Goal: Transaction & Acquisition: Purchase product/service

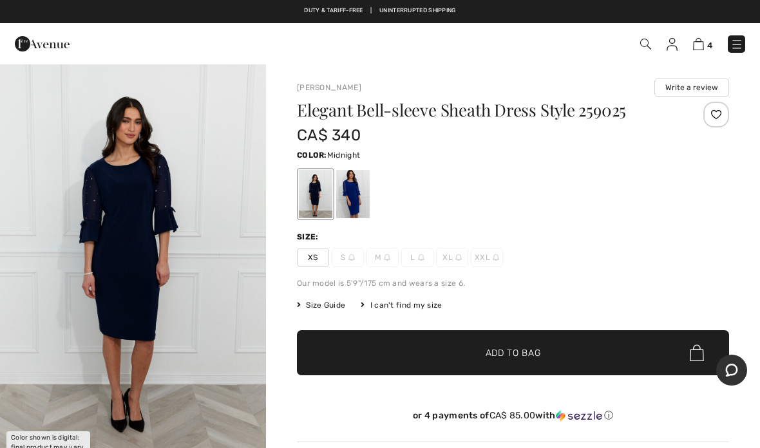
click at [358, 198] on div at bounding box center [353, 194] width 34 height 48
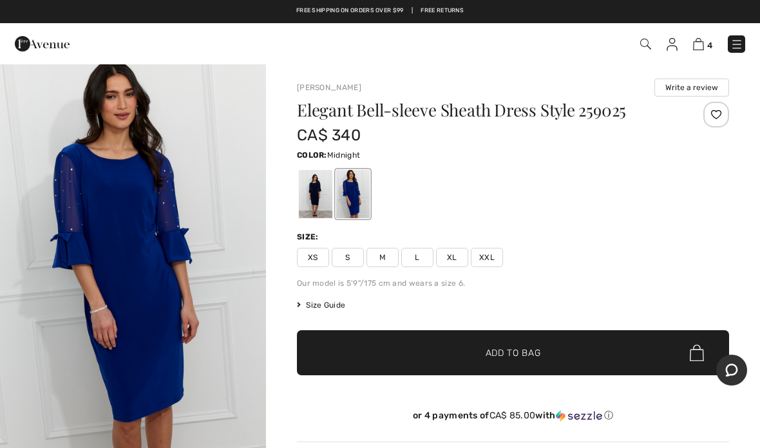
click at [314, 201] on div at bounding box center [316, 194] width 34 height 48
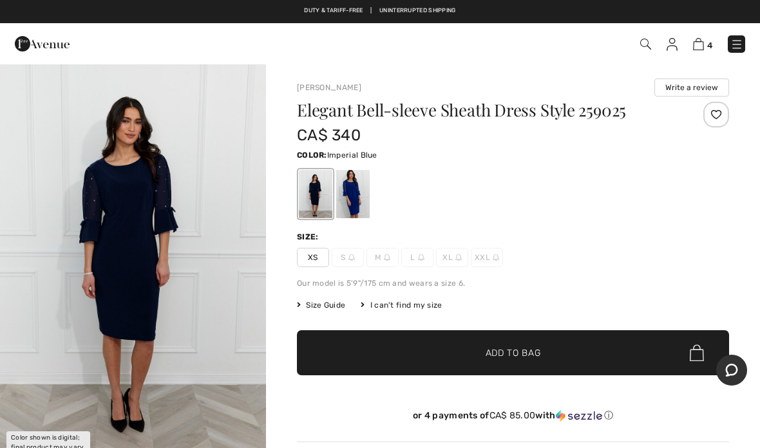
click at [356, 204] on div at bounding box center [353, 194] width 34 height 48
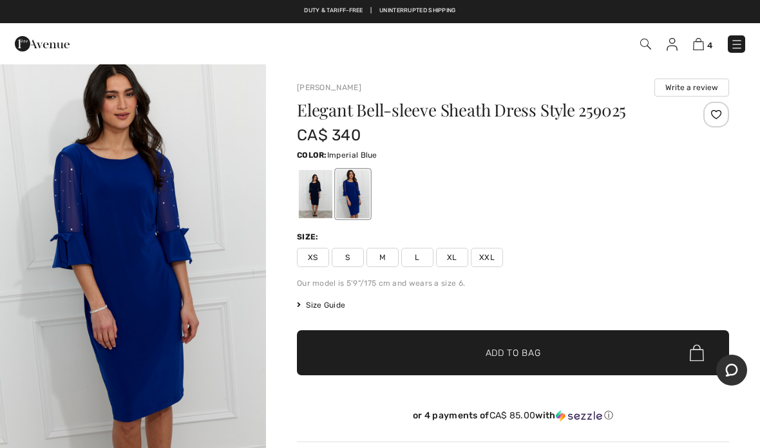
click at [316, 257] on span "XS" at bounding box center [313, 257] width 32 height 19
click at [323, 207] on div at bounding box center [316, 194] width 34 height 48
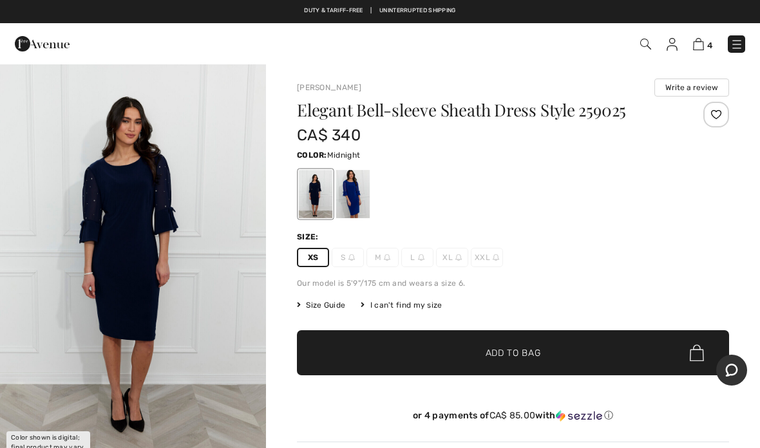
click at [360, 204] on div at bounding box center [353, 194] width 34 height 48
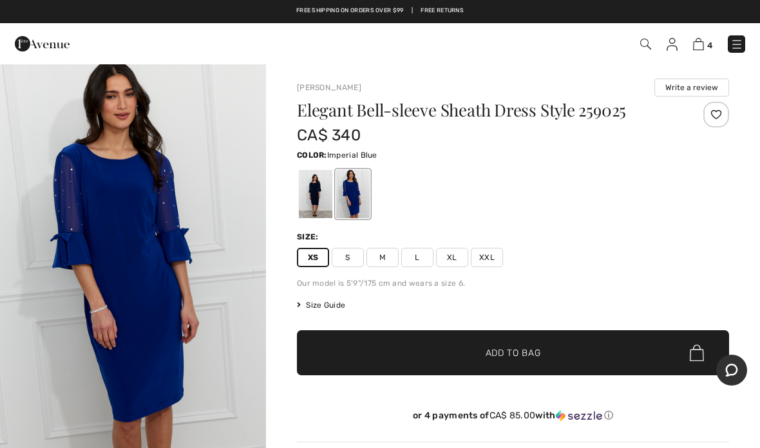
click at [717, 113] on div at bounding box center [717, 115] width 26 height 26
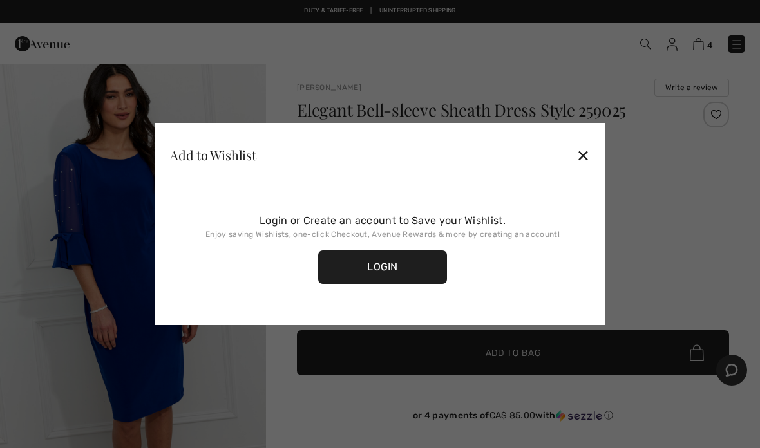
click at [579, 154] on div "✕" at bounding box center [584, 155] width 14 height 27
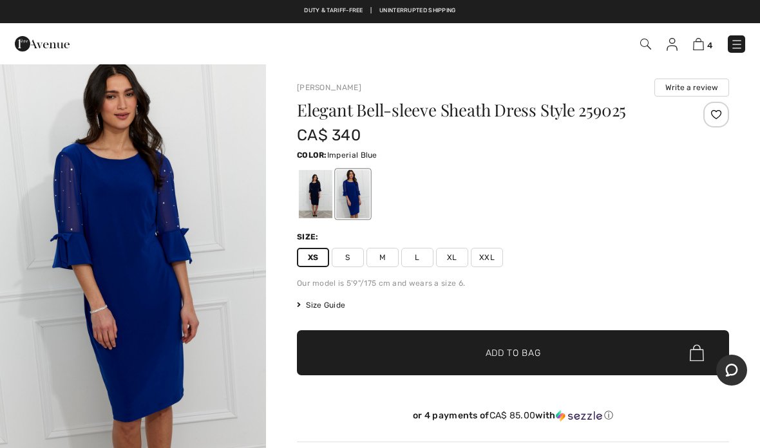
click at [520, 360] on span "✔ Added to Bag Add to Bag" at bounding box center [513, 353] width 432 height 45
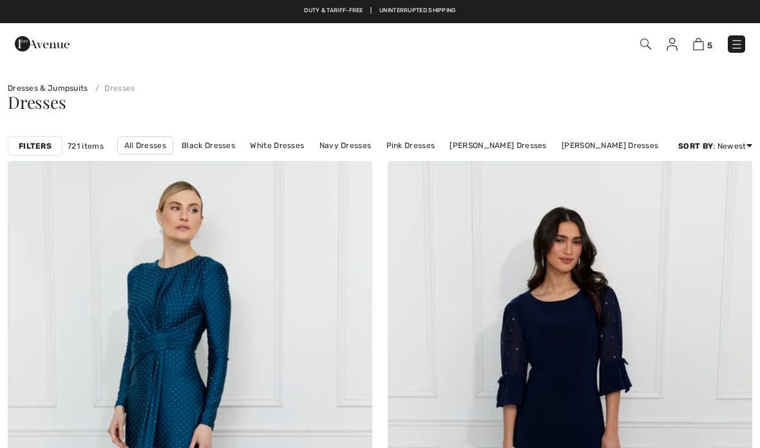
scroll to position [148, 0]
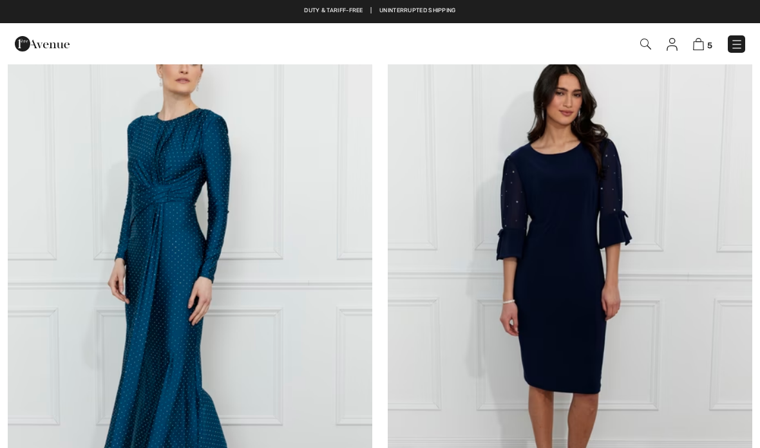
checkbox input "true"
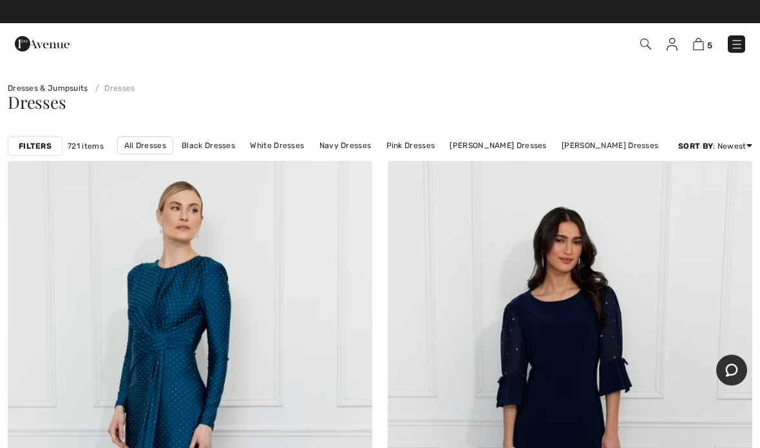
click at [757, 145] on div "Filters 721 items All Dresses Black Dresses White Dresses Navy Dresses Pink Dre…" at bounding box center [380, 146] width 760 height 30
click at [728, 112] on div "Dresses" at bounding box center [380, 112] width 760 height 37
click at [738, 45] on img at bounding box center [737, 44] width 13 height 13
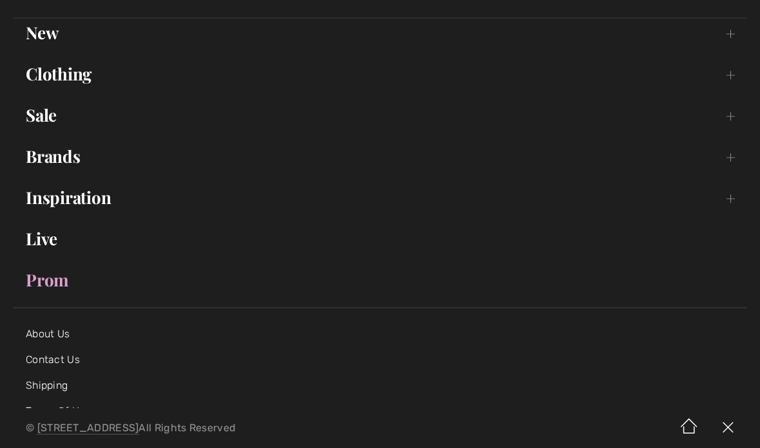
scroll to position [82, 0]
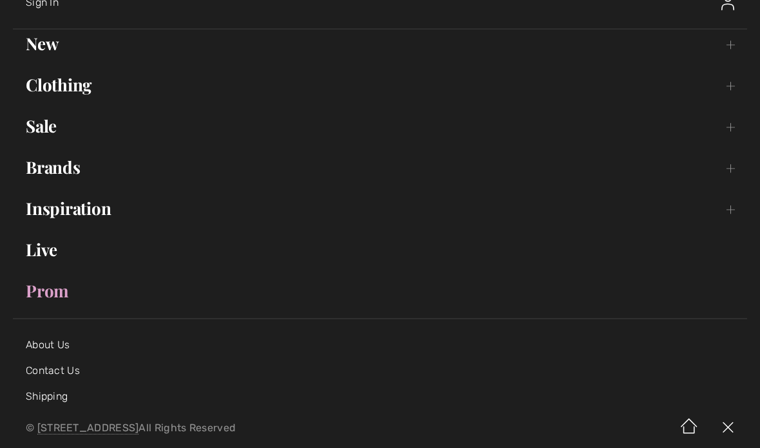
click at [46, 131] on link "Sale Toggle submenu" at bounding box center [380, 126] width 735 height 28
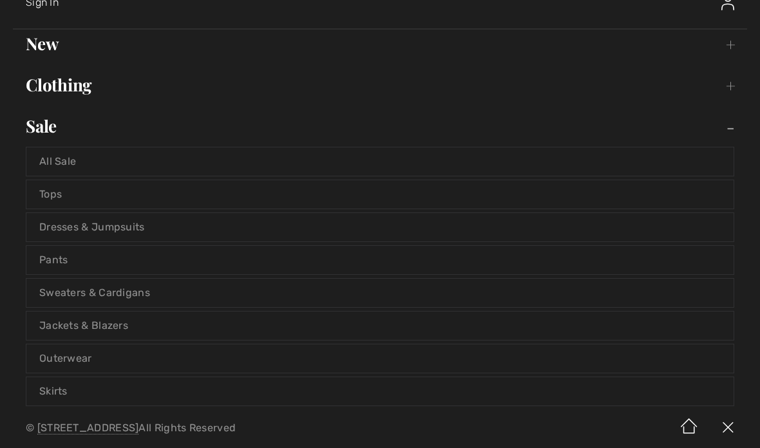
click at [86, 262] on link "Pants" at bounding box center [379, 260] width 707 height 28
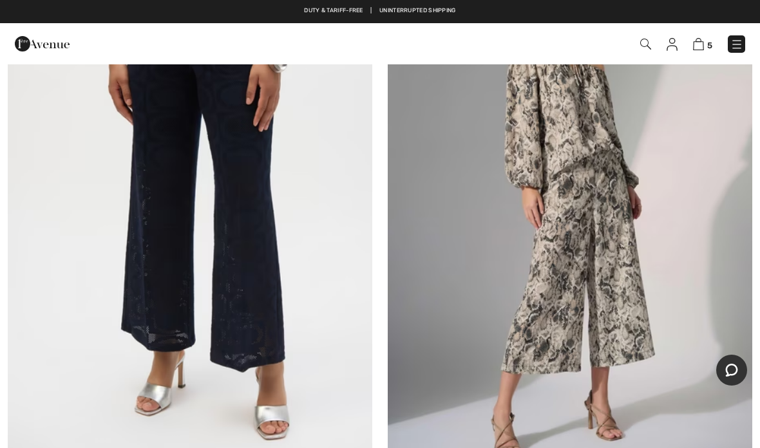
scroll to position [2628, 0]
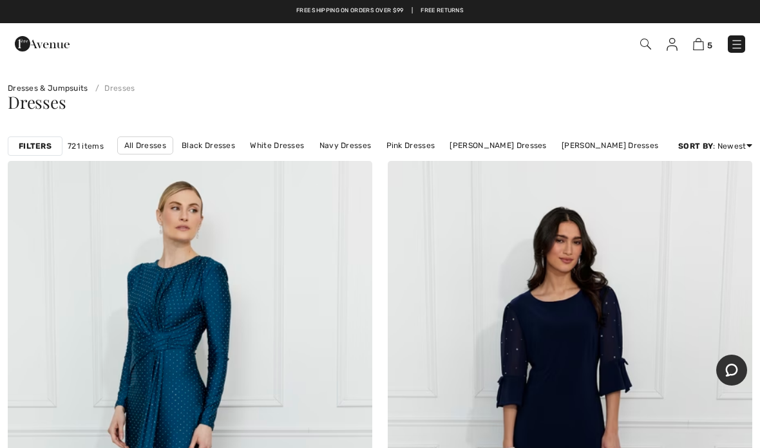
click at [637, 44] on span "5" at bounding box center [536, 43] width 418 height 17
click at [640, 41] on img at bounding box center [645, 44] width 11 height 11
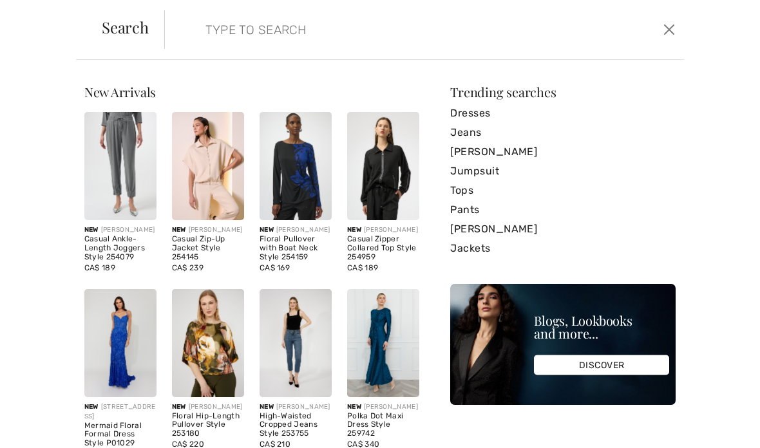
click at [476, 212] on link "Pants" at bounding box center [563, 209] width 226 height 19
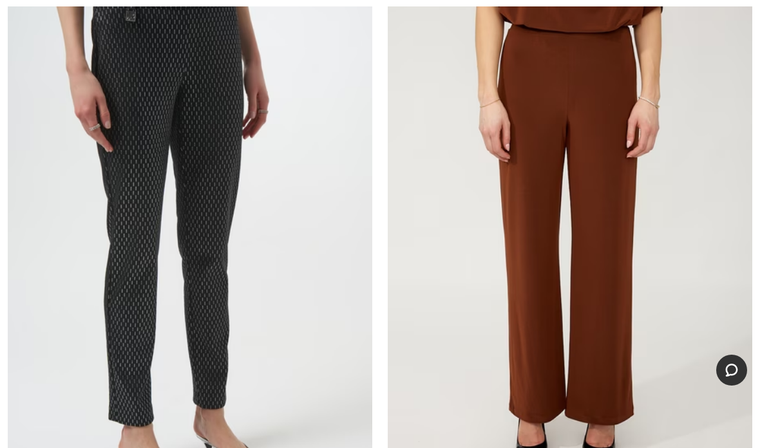
scroll to position [5698, 0]
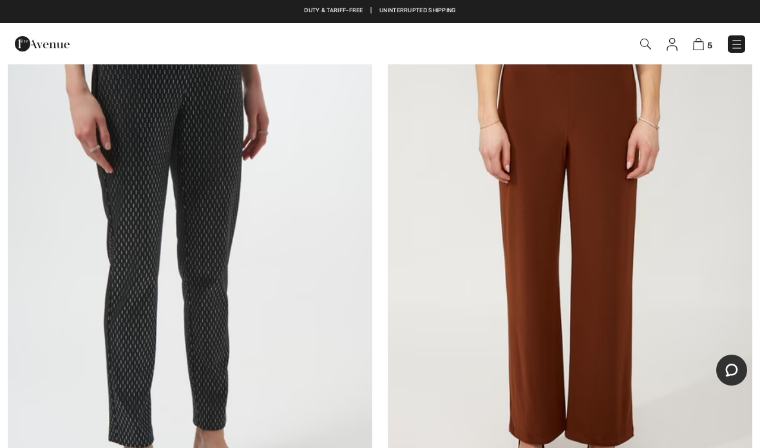
click at [611, 240] on img at bounding box center [570, 263] width 365 height 547
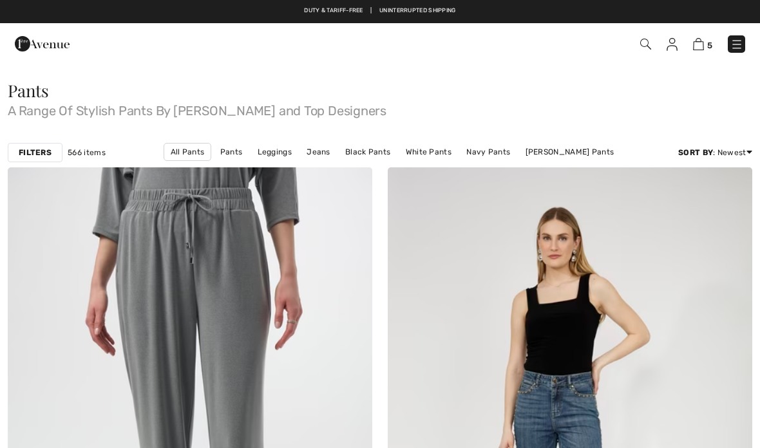
scroll to position [5698, 0]
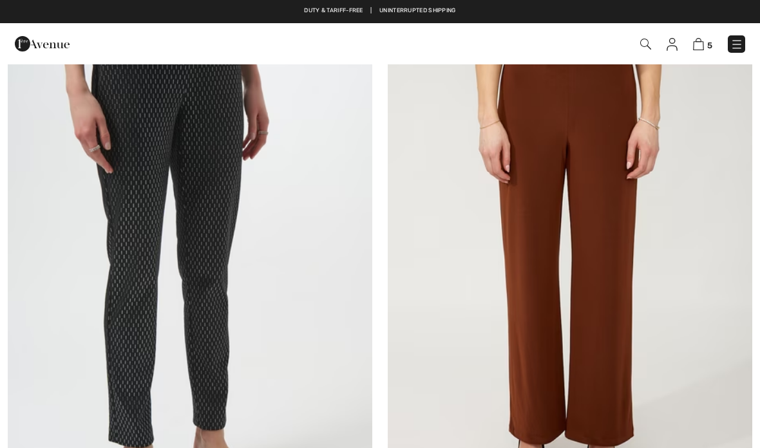
checkbox input "true"
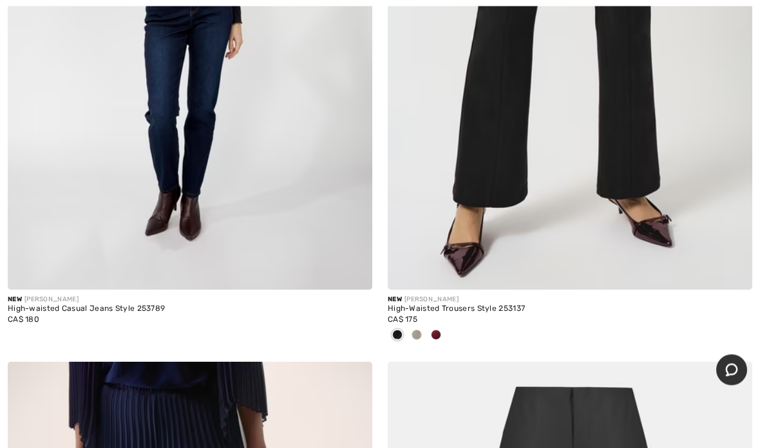
scroll to position [7956, 0]
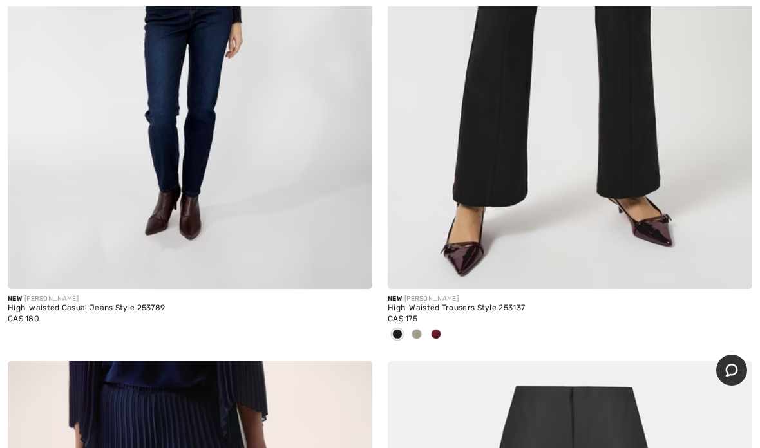
click at [643, 171] on img at bounding box center [570, 15] width 365 height 547
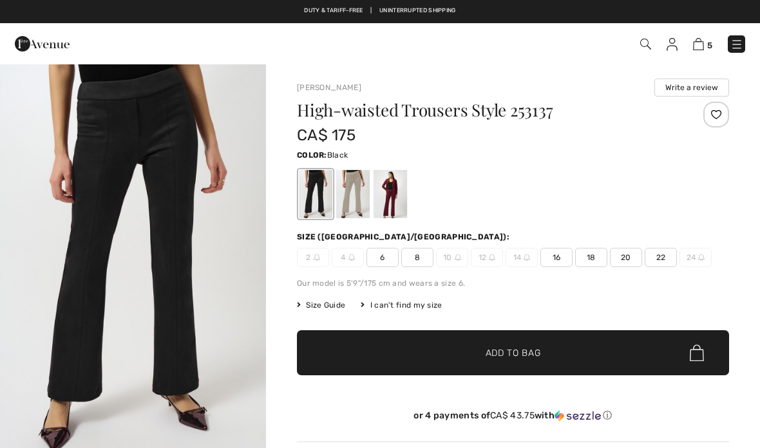
checkbox input "true"
click at [360, 203] on div at bounding box center [353, 194] width 34 height 48
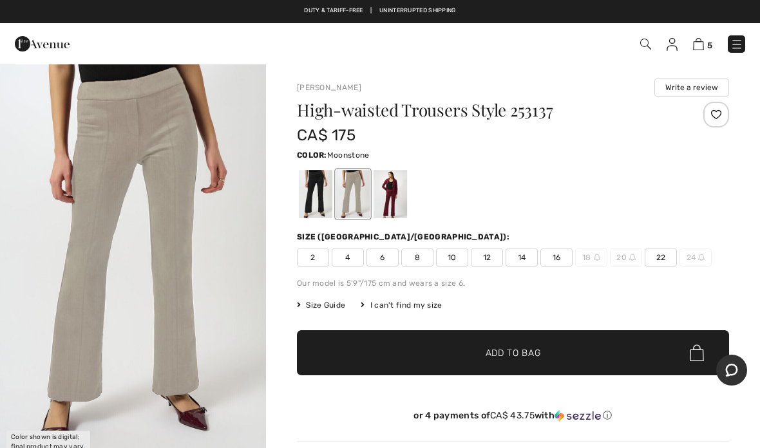
click at [395, 202] on div at bounding box center [391, 194] width 34 height 48
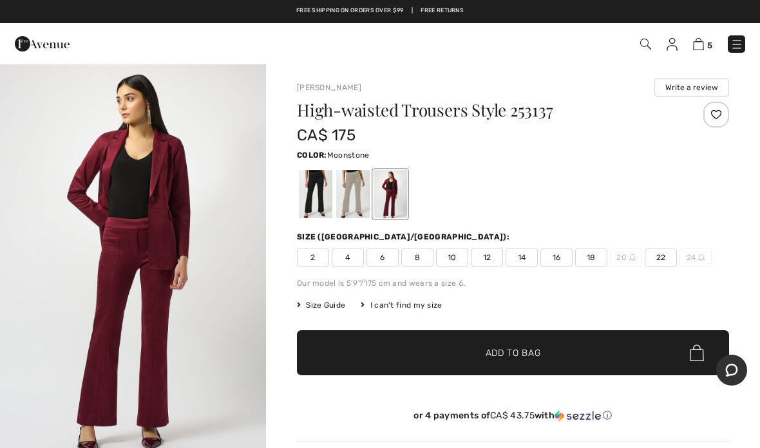
click at [354, 204] on div at bounding box center [353, 194] width 34 height 48
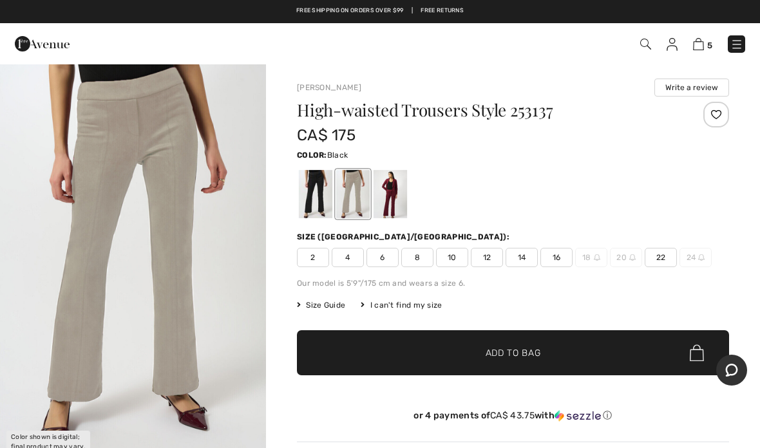
click at [320, 202] on div at bounding box center [316, 194] width 34 height 48
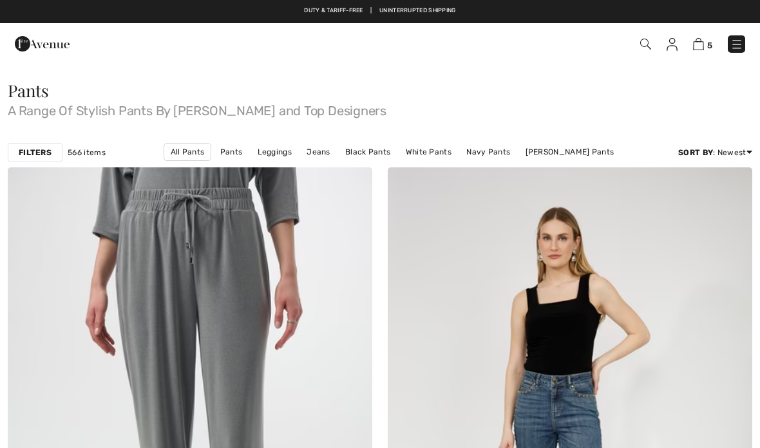
scroll to position [8007, 0]
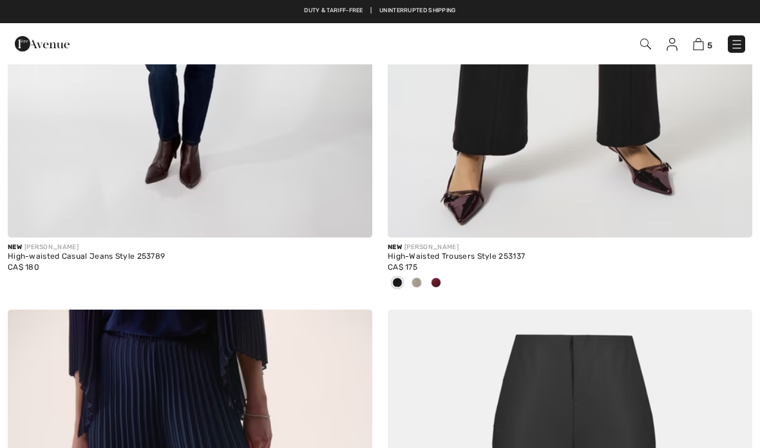
checkbox input "true"
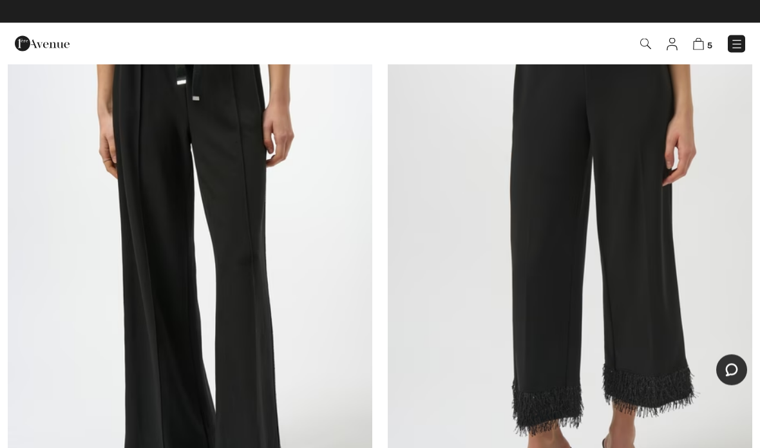
scroll to position [9550, 0]
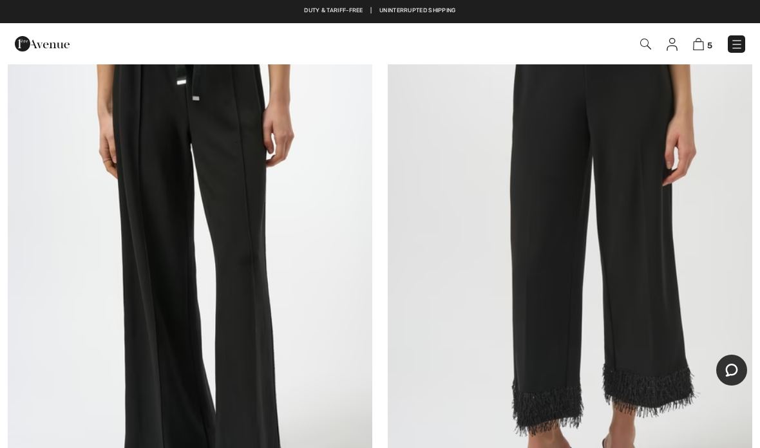
click at [313, 282] on img at bounding box center [190, 257] width 365 height 547
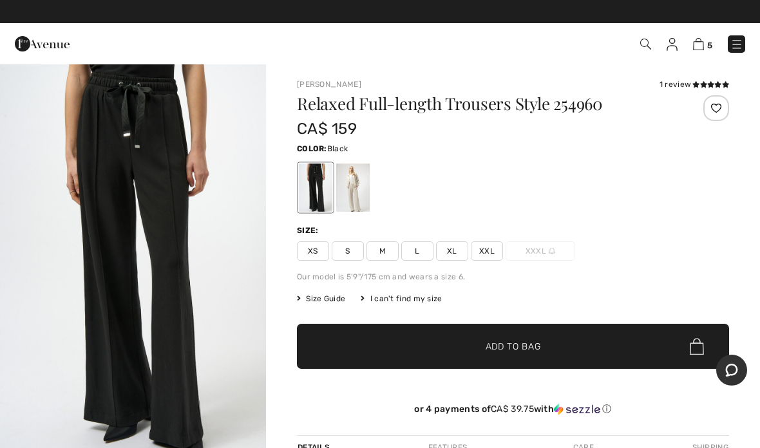
click at [323, 256] on span "XS" at bounding box center [313, 251] width 32 height 19
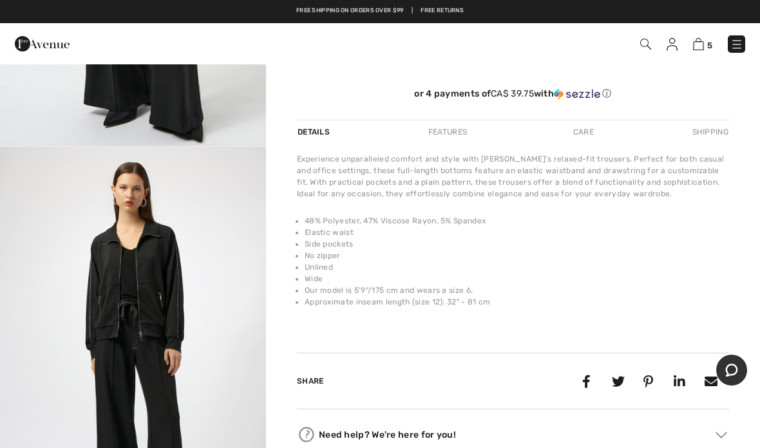
scroll to position [318, 0]
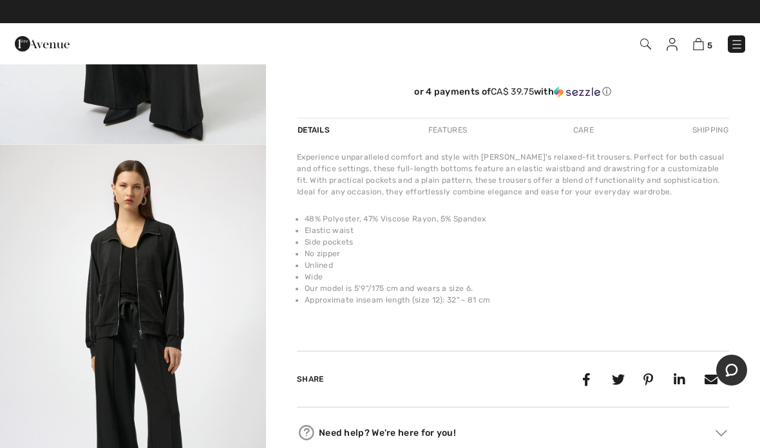
click at [550, 227] on li "Elastic waist" at bounding box center [517, 231] width 425 height 12
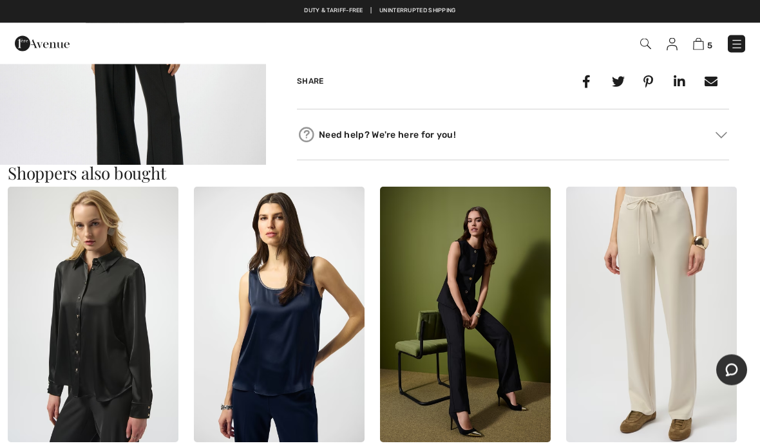
scroll to position [616, 0]
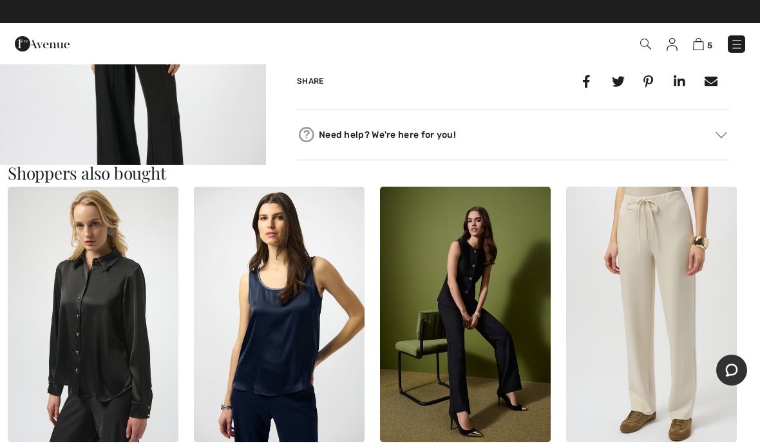
click at [679, 221] on img at bounding box center [651, 315] width 171 height 256
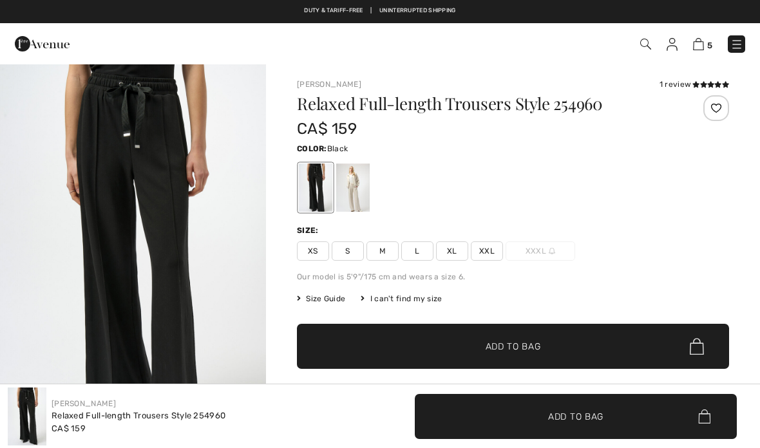
scroll to position [668, 0]
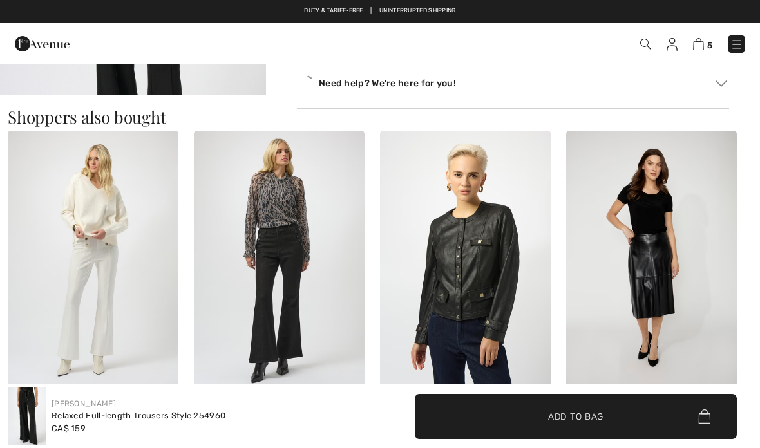
checkbox input "true"
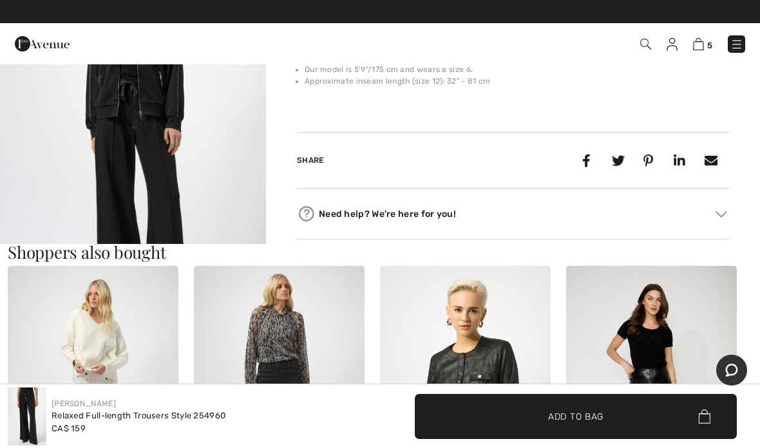
scroll to position [521, 0]
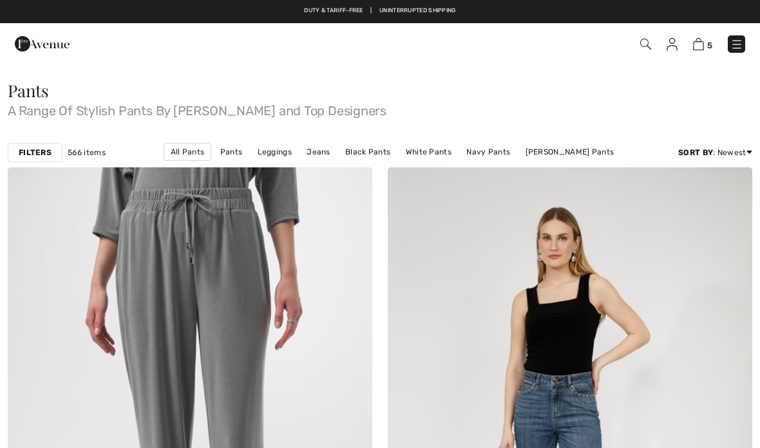
checkbox input "true"
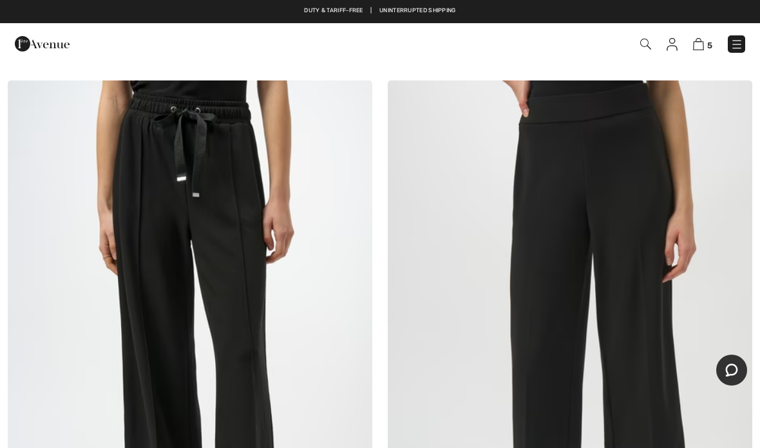
scroll to position [9414, 0]
